Goal: Navigation & Orientation: Find specific page/section

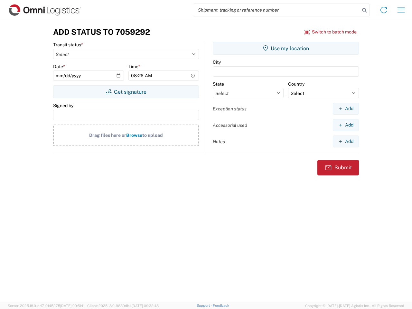
click at [276, 10] on input "search" at bounding box center [276, 10] width 167 height 12
click at [364, 10] on icon at bounding box center [364, 10] width 9 height 9
click at [384, 10] on icon at bounding box center [384, 10] width 10 height 10
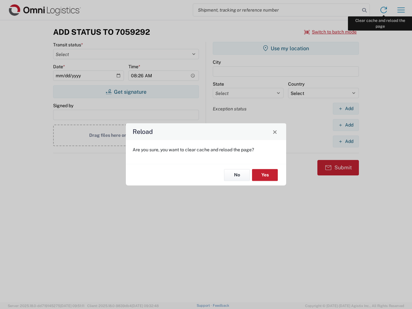
click at [401, 10] on div "Reload Are you sure, you want to clear cache and reload the page? No Yes" at bounding box center [206, 154] width 412 height 309
click at [331, 32] on div "Reload Are you sure, you want to clear cache and reload the page? No Yes" at bounding box center [206, 154] width 412 height 309
click at [126, 92] on div "Reload Are you sure, you want to clear cache and reload the page? No Yes" at bounding box center [206, 154] width 412 height 309
click at [286, 48] on div "Reload Are you sure, you want to clear cache and reload the page? No Yes" at bounding box center [206, 154] width 412 height 309
click at [346, 108] on div "Reload Are you sure, you want to clear cache and reload the page? No Yes" at bounding box center [206, 154] width 412 height 309
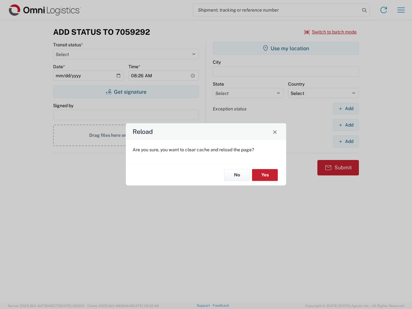
click at [346, 125] on div "Reload Are you sure, you want to clear cache and reload the page? No Yes" at bounding box center [206, 154] width 412 height 309
click at [346, 141] on div "Reload Are you sure, you want to clear cache and reload the page? No Yes" at bounding box center [206, 154] width 412 height 309
